Goal: Task Accomplishment & Management: Manage account settings

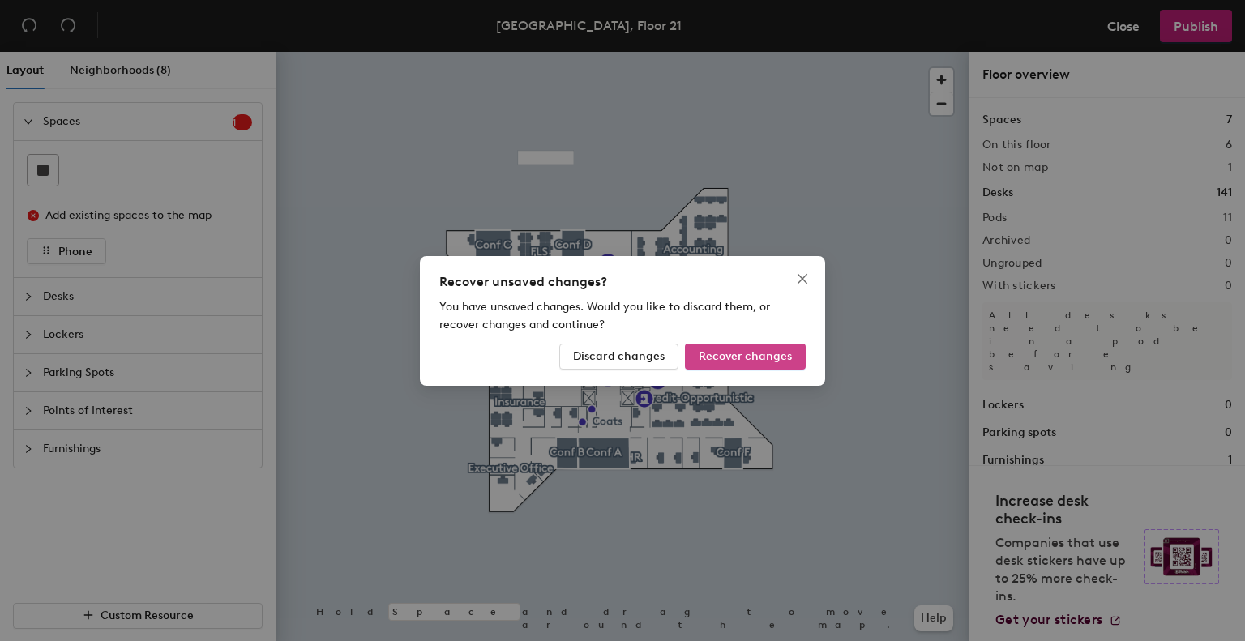
click at [720, 354] on span "Recover changes" at bounding box center [744, 356] width 93 height 14
